Goal: Task Accomplishment & Management: Manage account settings

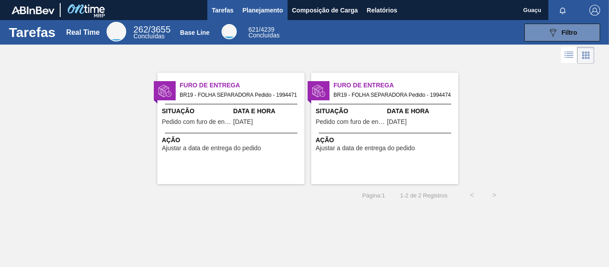
click at [252, 10] on span "Planejamento" at bounding box center [263, 10] width 41 height 11
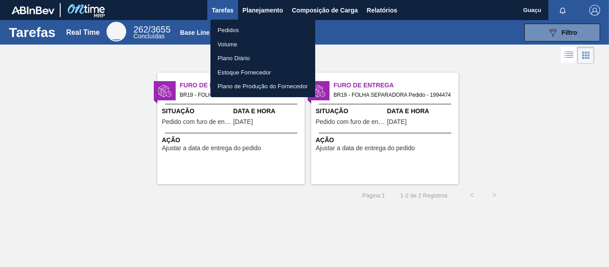
click at [237, 33] on li "Pedidos" at bounding box center [263, 30] width 105 height 14
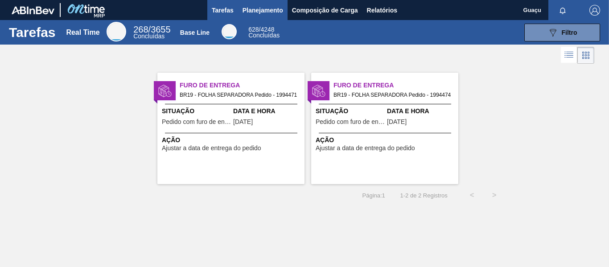
click at [258, 10] on span "Planejamento" at bounding box center [263, 10] width 41 height 11
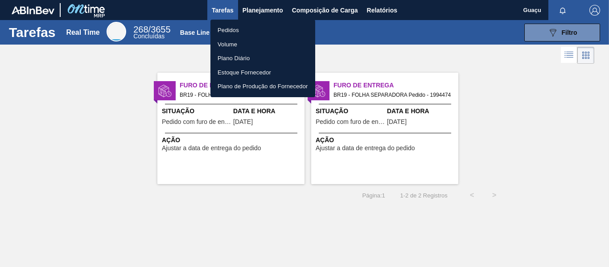
click at [230, 29] on li "Pedidos" at bounding box center [263, 30] width 105 height 14
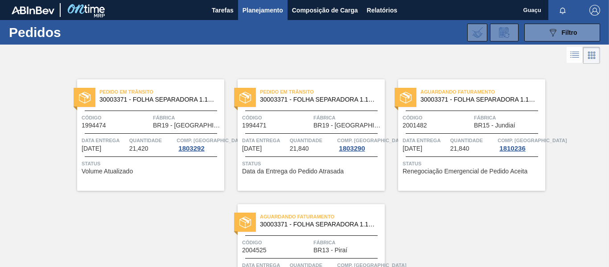
scroll to position [82, 0]
